Goal: Task Accomplishment & Management: Manage account settings

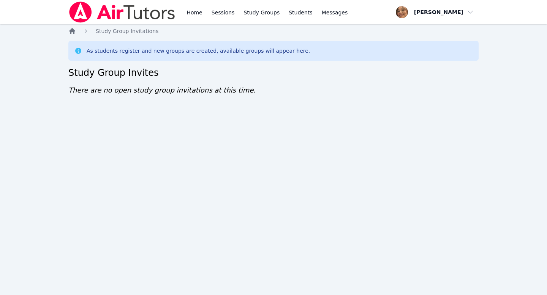
click at [71, 30] on icon "Breadcrumb" at bounding box center [72, 31] width 6 height 6
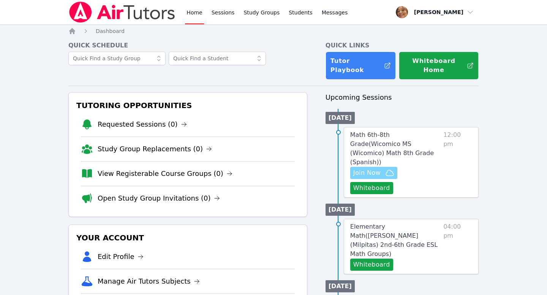
click at [374, 169] on span "Join Now" at bounding box center [366, 173] width 27 height 9
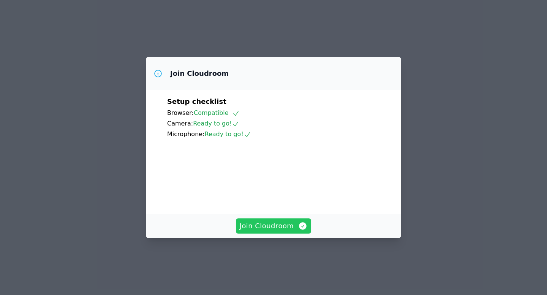
click at [267, 232] on span "Join Cloudroom" at bounding box center [274, 226] width 68 height 11
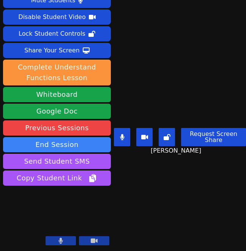
scroll to position [22, 0]
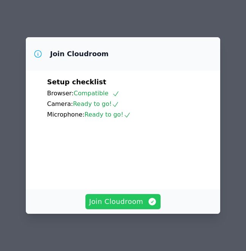
click at [138, 202] on span "Join Cloudroom" at bounding box center [123, 201] width 68 height 11
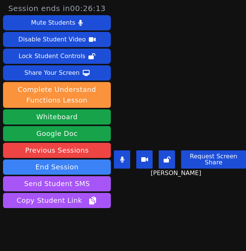
scroll to position [22, 0]
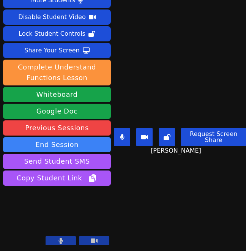
click at [219, 200] on main "Jose Moran Velasquez Request Screen Share Jose Moran Velasquez" at bounding box center [180, 103] width 132 height 251
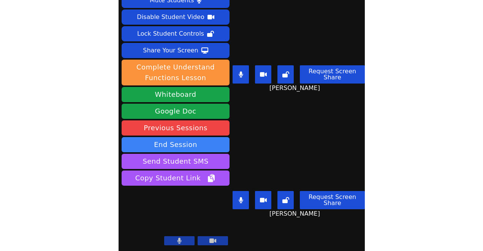
scroll to position [0, 0]
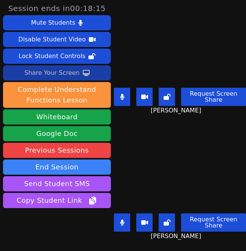
click at [74, 74] on div "Share Your Screen" at bounding box center [51, 73] width 55 height 12
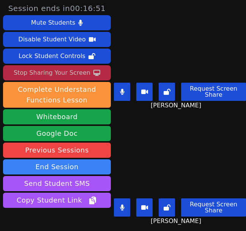
click at [75, 74] on div "Stop Sharing Your Screen" at bounding box center [52, 73] width 77 height 12
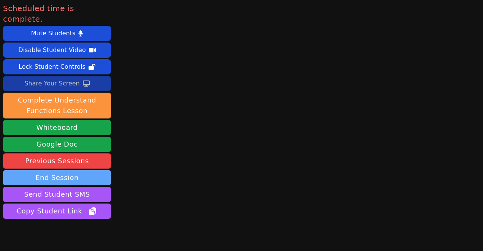
click at [78, 170] on button "End Session" at bounding box center [57, 177] width 108 height 15
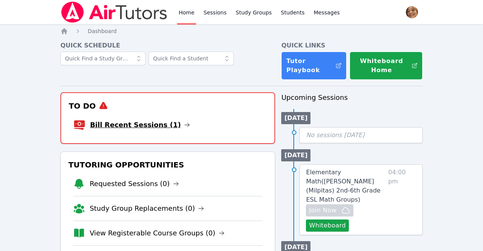
click at [170, 120] on link "Bill Recent Sessions (1)" at bounding box center [140, 125] width 100 height 11
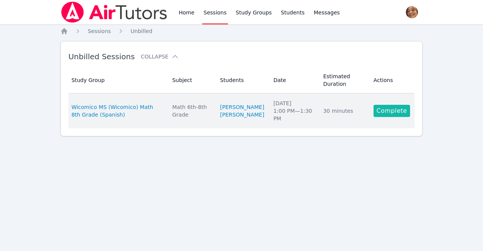
click at [385, 115] on link "Complete" at bounding box center [391, 111] width 36 height 12
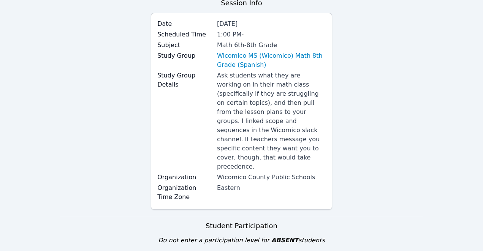
scroll to position [84, 0]
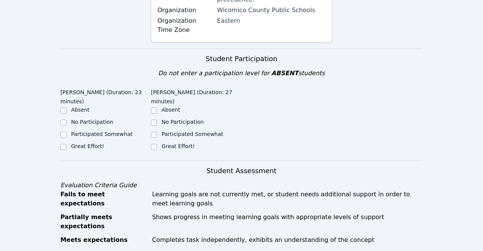
scroll to position [234, 0]
click at [152, 131] on input "Participated Somewhat" at bounding box center [154, 134] width 6 height 6
checkbox input "true"
click at [60, 112] on div "Home Sessions Study Groups Students Messages Open user menu [PERSON_NAME] Open …" at bounding box center [241, 230] width 483 height 929
click at [64, 131] on input "Participated Somewhat" at bounding box center [63, 134] width 6 height 6
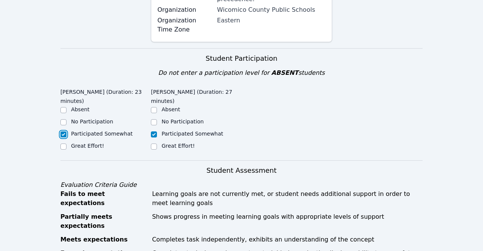
checkbox input "true"
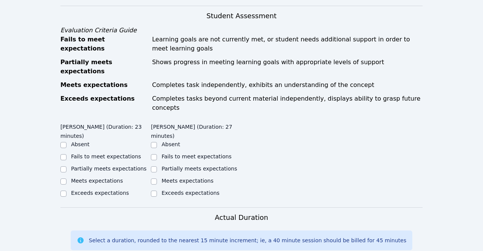
scroll to position [390, 0]
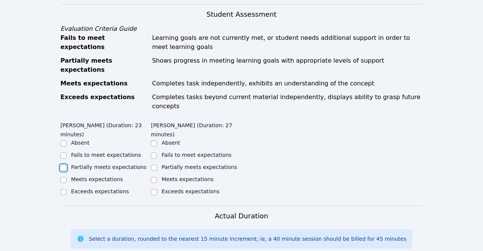
click at [63, 165] on input "Partially meets expectations" at bounding box center [63, 168] width 6 height 6
checkbox input "true"
click at [154, 165] on input "Partially meets expectations" at bounding box center [154, 168] width 6 height 6
checkbox input "true"
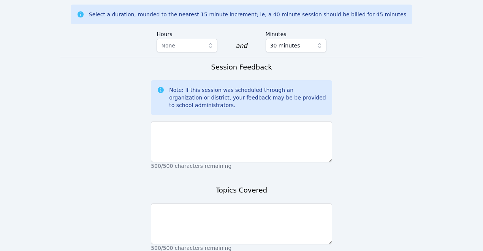
scroll to position [641, 0]
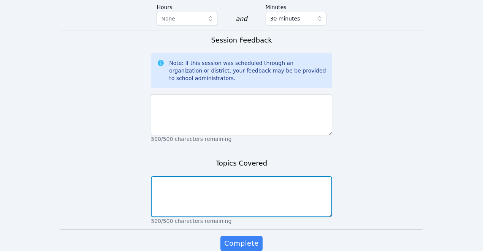
click at [200, 176] on textarea at bounding box center [241, 196] width 181 height 41
click at [171, 176] on textarea "Transofrmations and congruency" at bounding box center [241, 196] width 181 height 41
type textarea "Transformations and congruency"
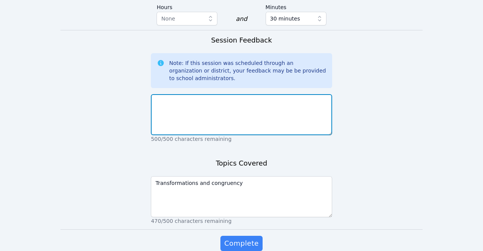
click at [192, 94] on textarea at bounding box center [241, 114] width 181 height 41
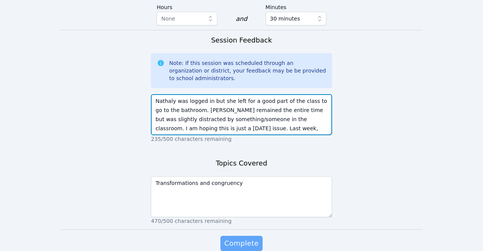
type textarea "Nathaly was logged in but she left for a good part of the class to go to the ba…"
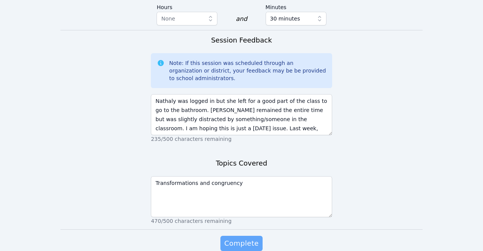
click at [247, 238] on span "Complete" at bounding box center [241, 243] width 34 height 11
